Goal: Navigation & Orientation: Find specific page/section

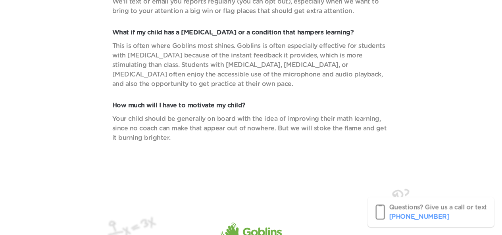
scroll to position [3342, 0]
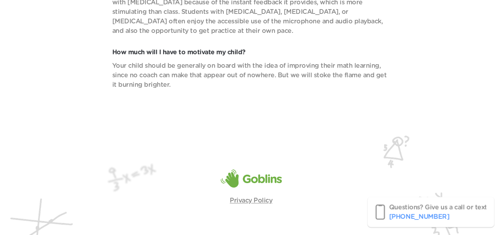
drag, startPoint x: 505, startPoint y: 16, endPoint x: 507, endPoint y: 246, distance: 230.1
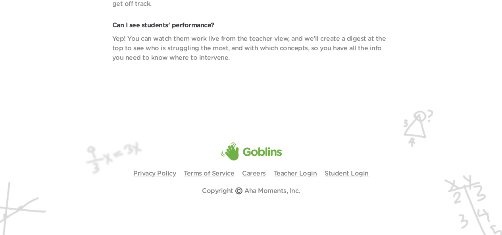
scroll to position [2805, 0]
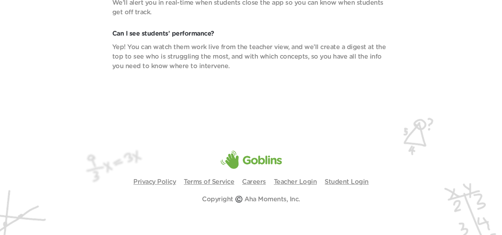
click at [286, 184] on link "Teacher Login" at bounding box center [295, 182] width 43 height 6
click at [307, 179] on link "Teacher Login" at bounding box center [295, 182] width 43 height 6
click at [346, 180] on link "Student Login" at bounding box center [346, 182] width 44 height 6
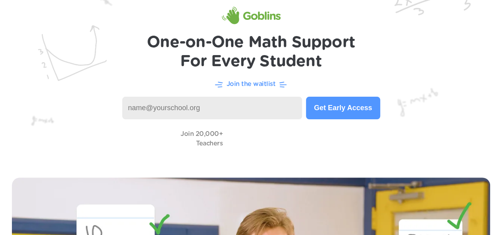
scroll to position [0, 0]
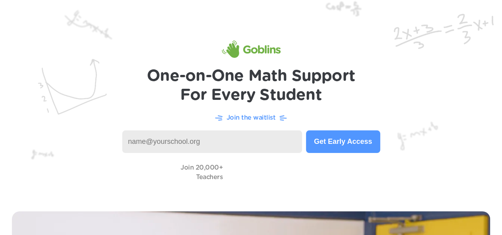
click at [355, 147] on button "Get Early Access" at bounding box center [343, 141] width 74 height 23
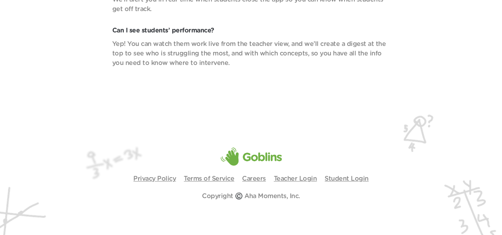
scroll to position [2829, 0]
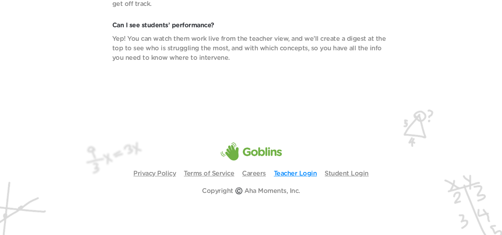
click at [292, 171] on link "Teacher Login" at bounding box center [295, 174] width 43 height 6
